Goal: Transaction & Acquisition: Obtain resource

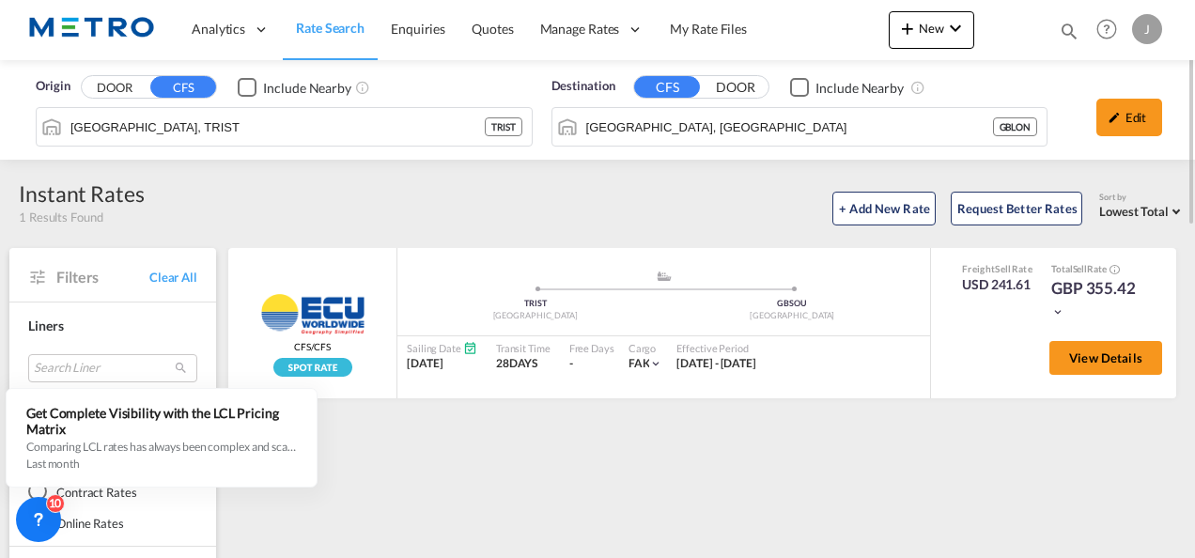
click at [336, 23] on span "Rate Search" at bounding box center [330, 28] width 69 height 16
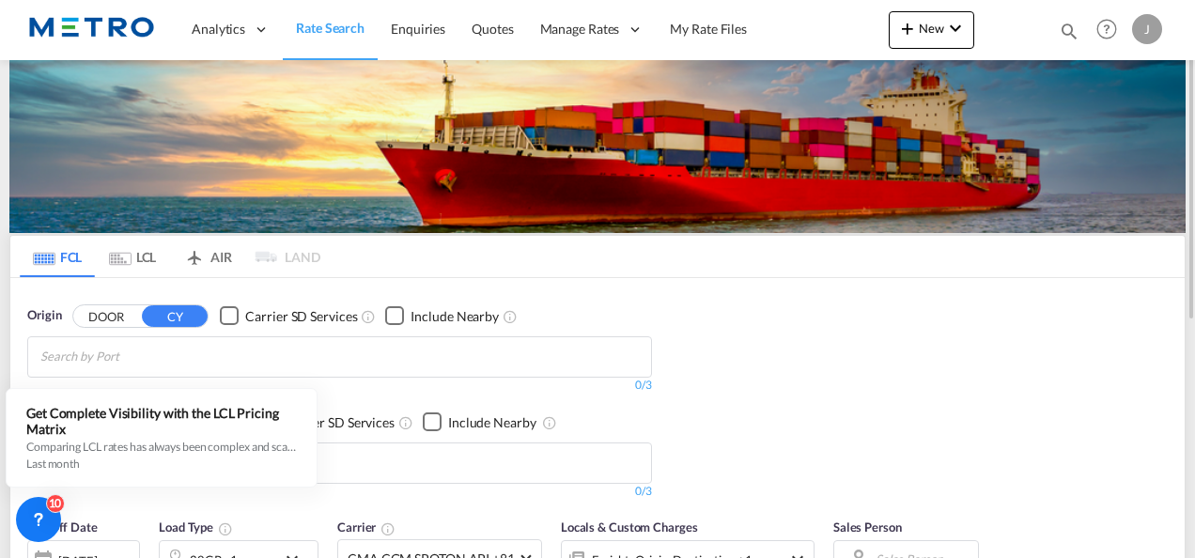
scroll to position [94, 0]
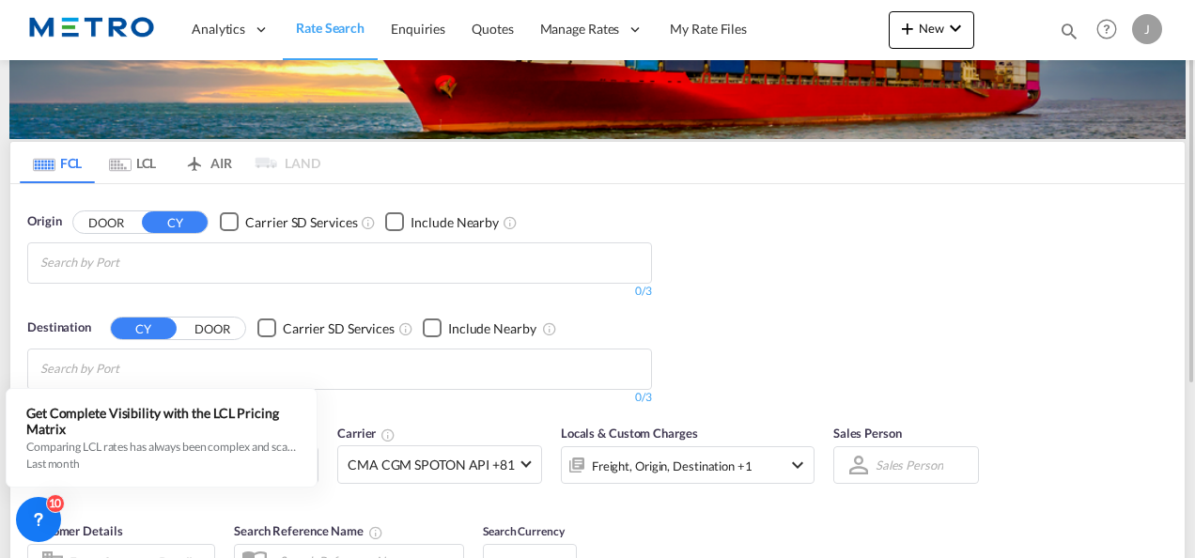
click at [122, 161] on md-icon "Use the left and right arrow keys to navigate between tabs" at bounding box center [120, 165] width 23 height 14
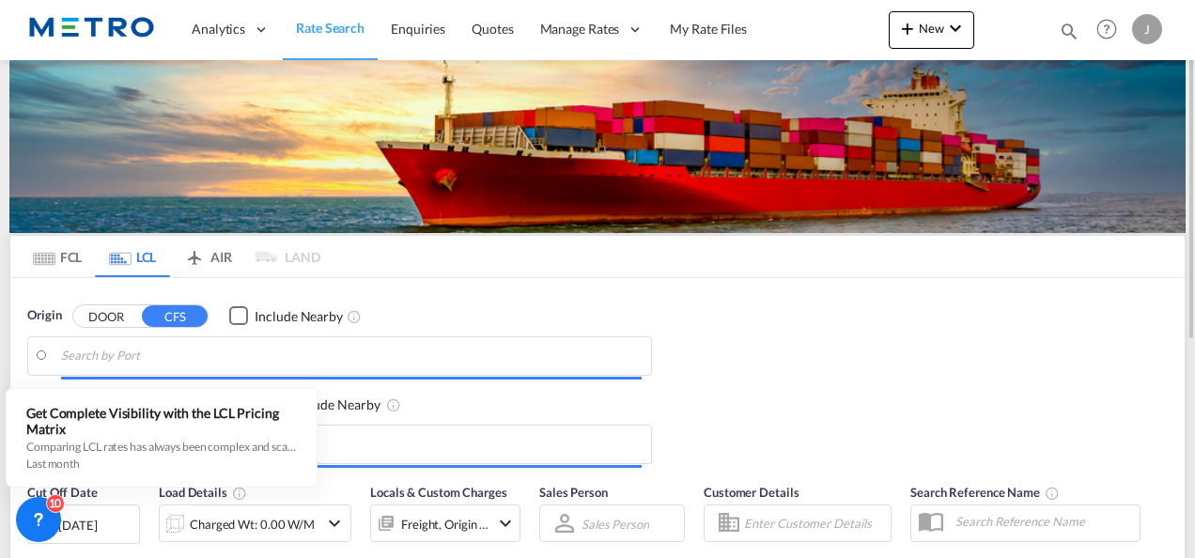
scroll to position [188, 0]
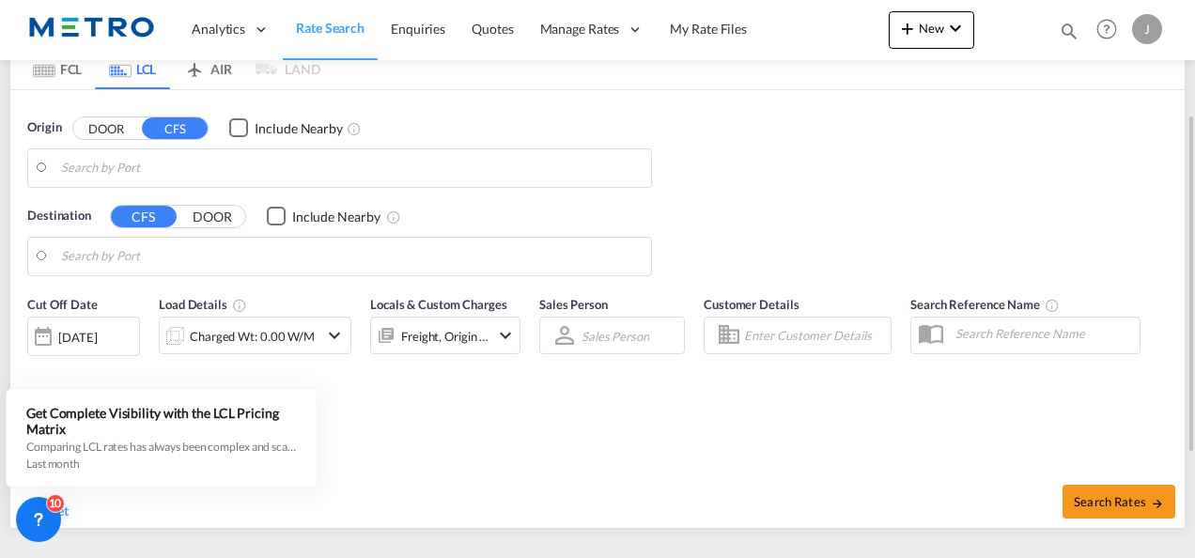
type input "[GEOGRAPHIC_DATA], TRIST"
type input "[GEOGRAPHIC_DATA], [GEOGRAPHIC_DATA]"
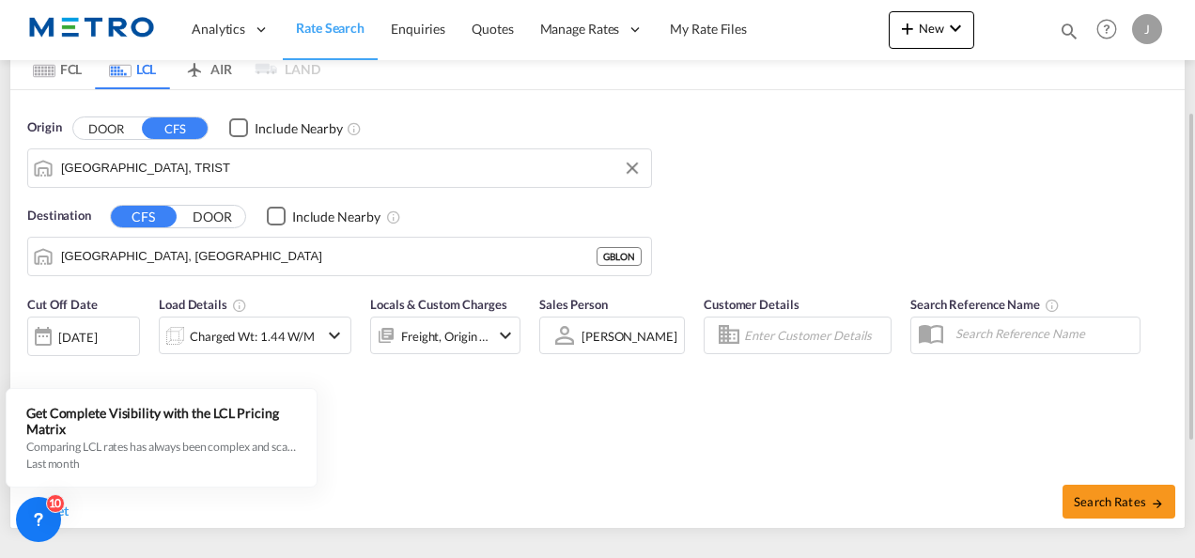
click at [191, 175] on input "[GEOGRAPHIC_DATA], TRIST" at bounding box center [351, 168] width 581 height 28
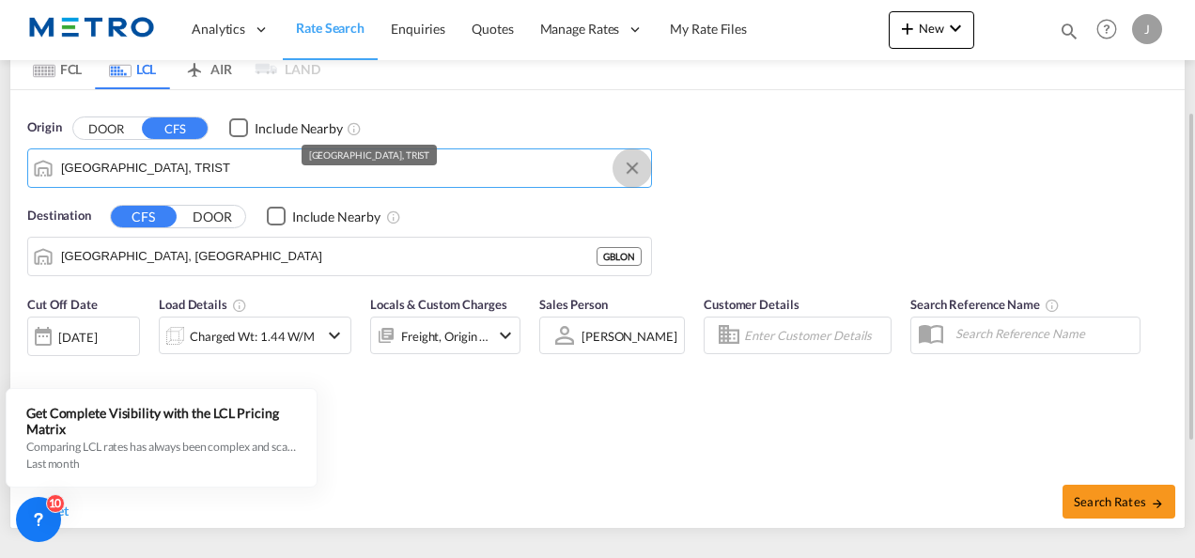
click at [637, 166] on button "Clear Input" at bounding box center [632, 168] width 28 height 28
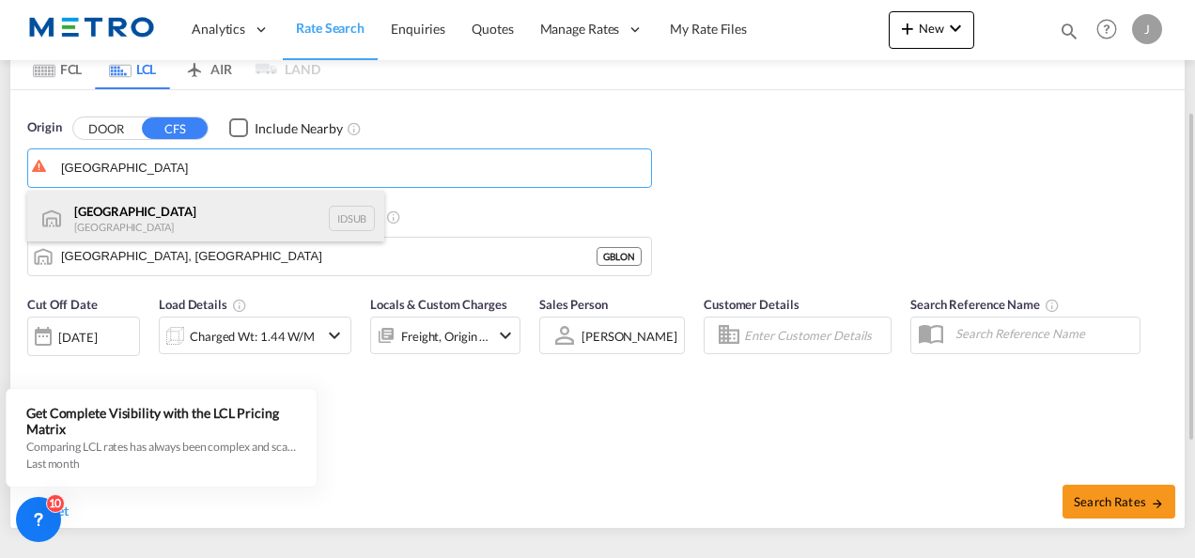
click at [259, 201] on div "Surabaya [GEOGRAPHIC_DATA] IDSUB" at bounding box center [205, 219] width 357 height 56
type input "[GEOGRAPHIC_DATA], IDSUB"
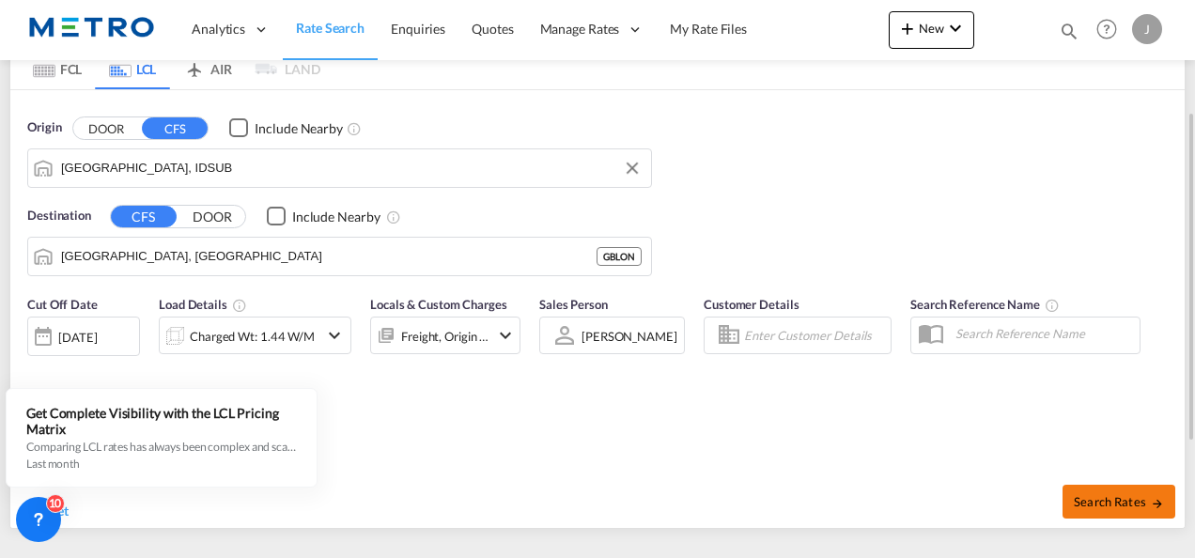
click at [1114, 494] on span "Search Rates" at bounding box center [1119, 501] width 90 height 15
type input "IDSUB to GBLON / [DATE]"
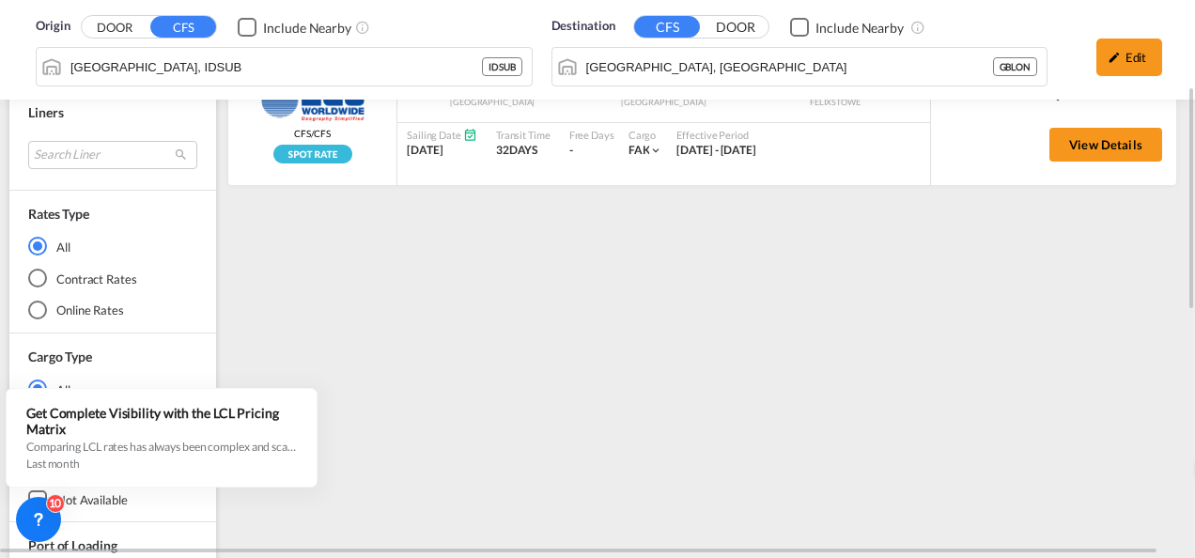
scroll to position [25, 0]
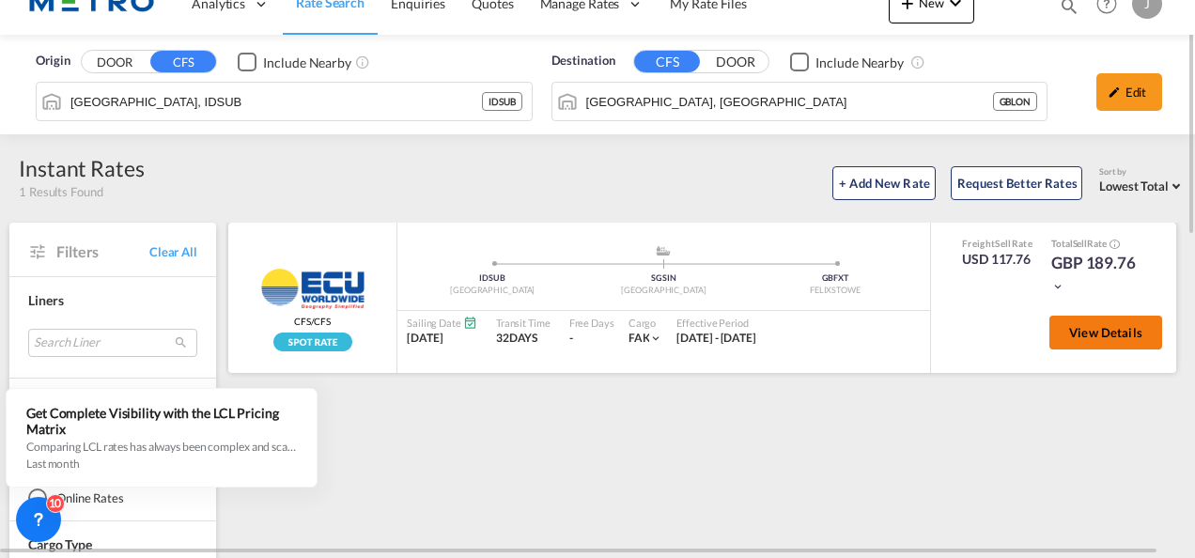
click at [1126, 340] on button "View Details" at bounding box center [1106, 333] width 113 height 34
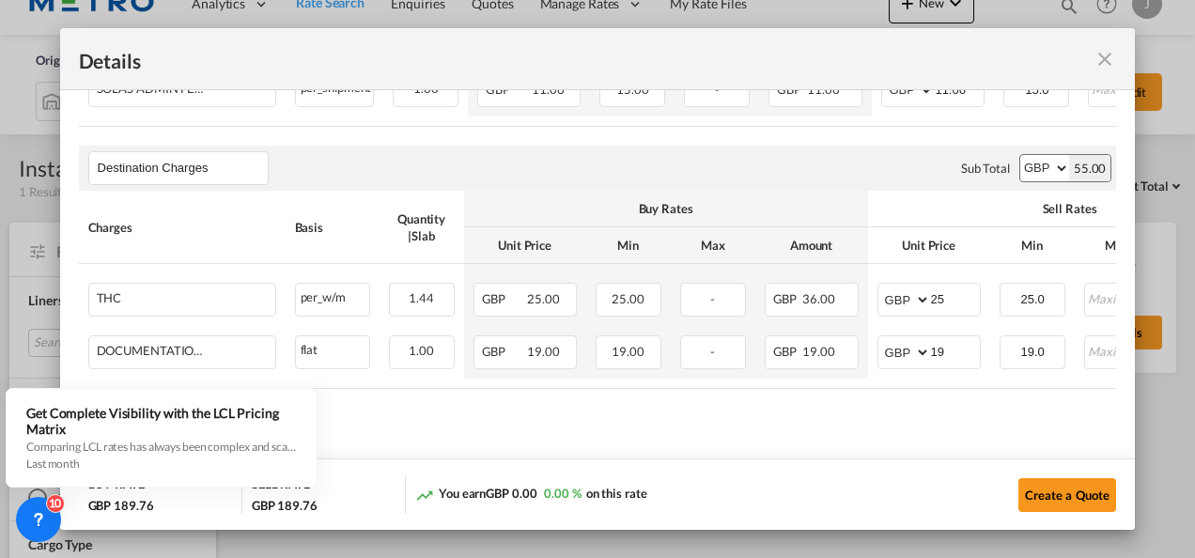
scroll to position [922, 0]
